Goal: Transaction & Acquisition: Purchase product/service

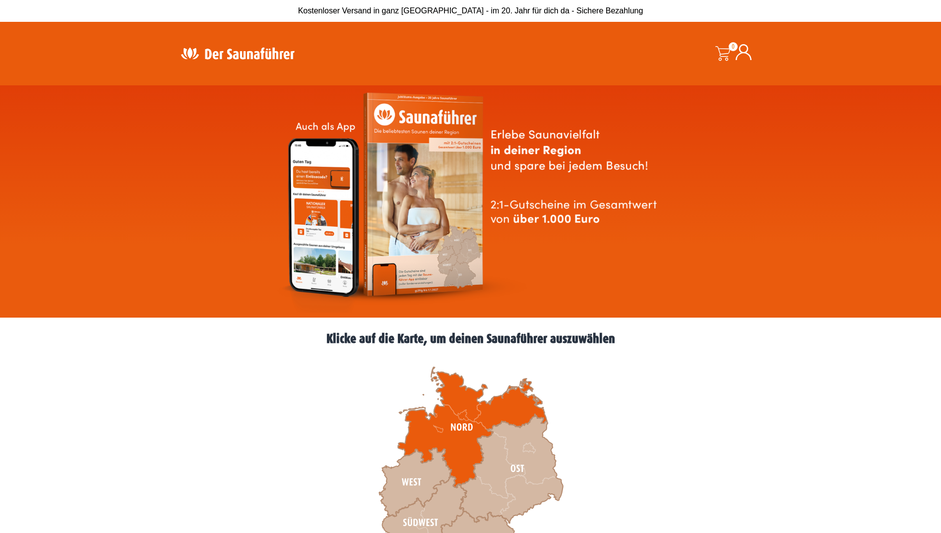
click at [457, 423] on icon at bounding box center [472, 427] width 149 height 121
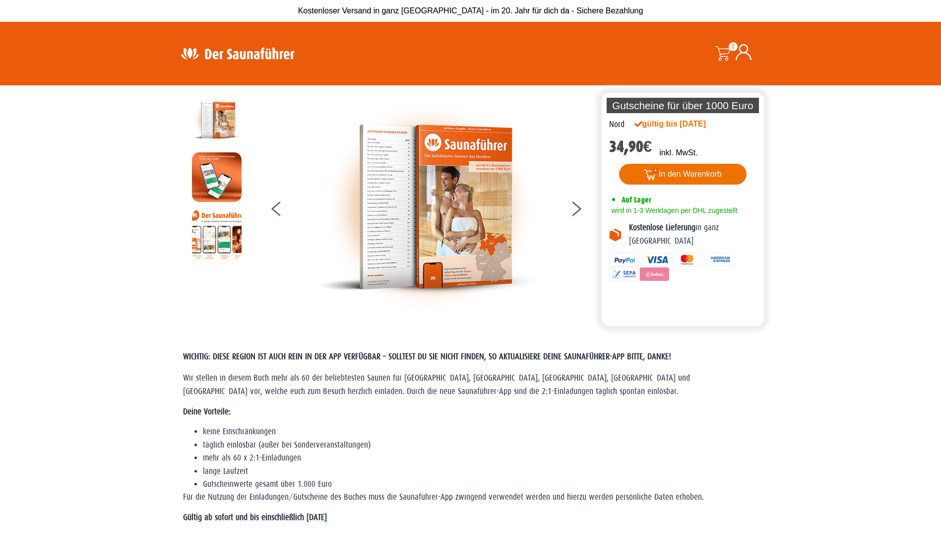
click at [680, 176] on button "In den Warenkorb" at bounding box center [682, 174] width 127 height 21
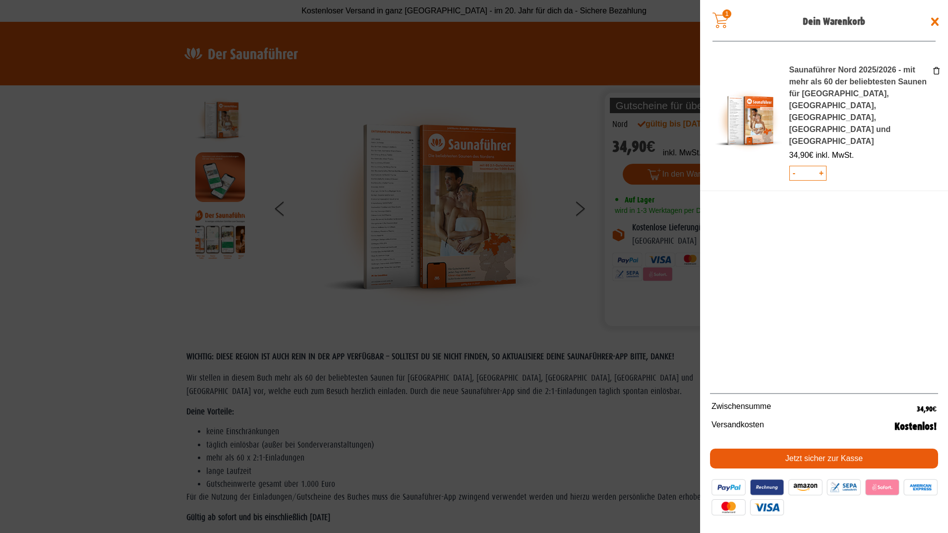
click at [815, 457] on link "Jetzt sicher zur Kasse" at bounding box center [824, 458] width 228 height 20
